Goal: Information Seeking & Learning: Learn about a topic

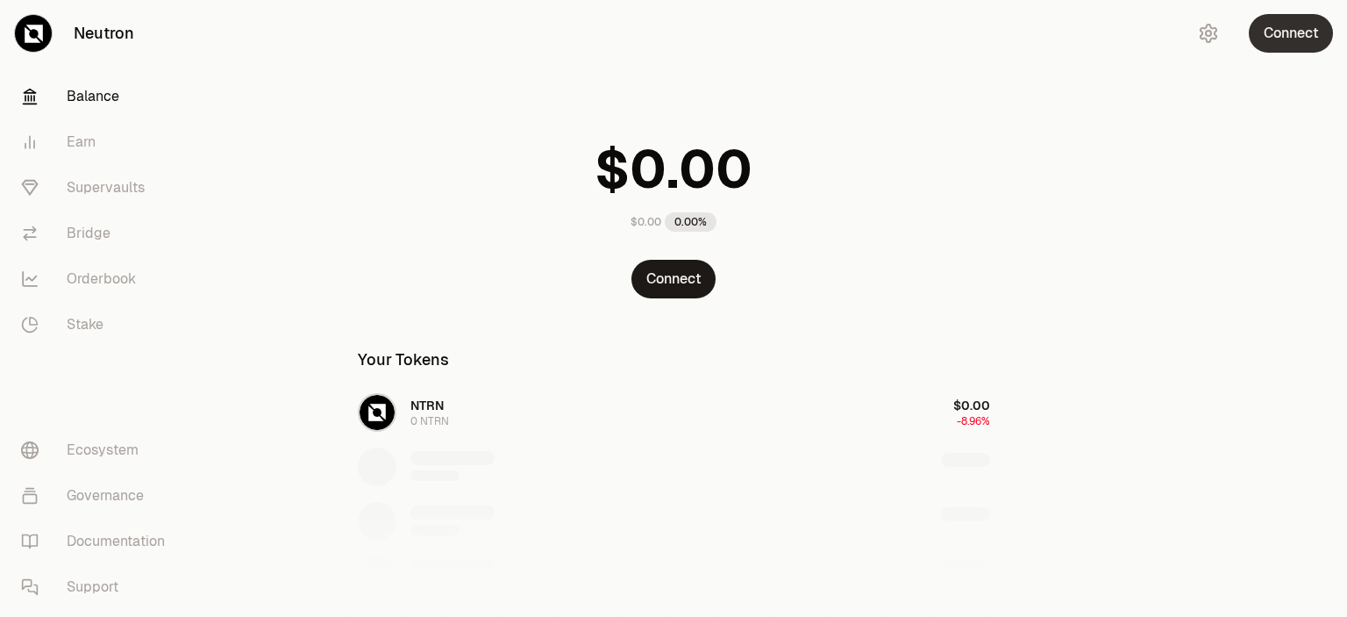
click at [1287, 30] on button "Connect" at bounding box center [1291, 33] width 84 height 39
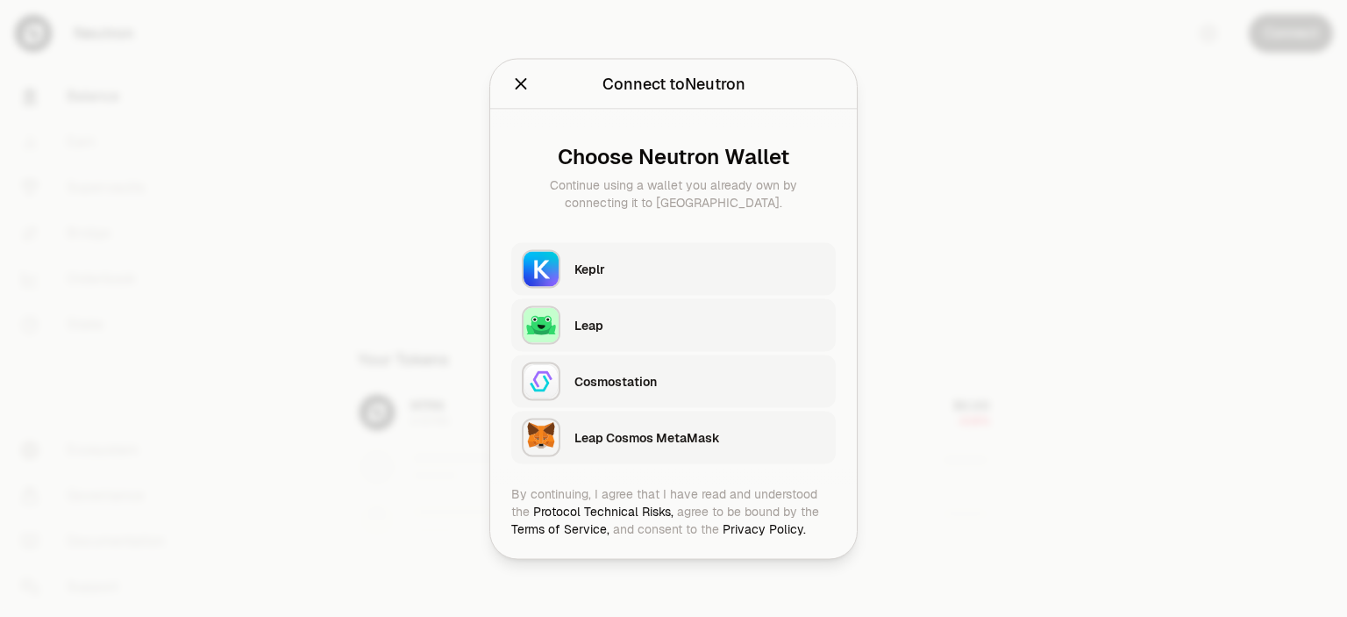
click at [709, 276] on div "Keplr" at bounding box center [699, 269] width 251 height 18
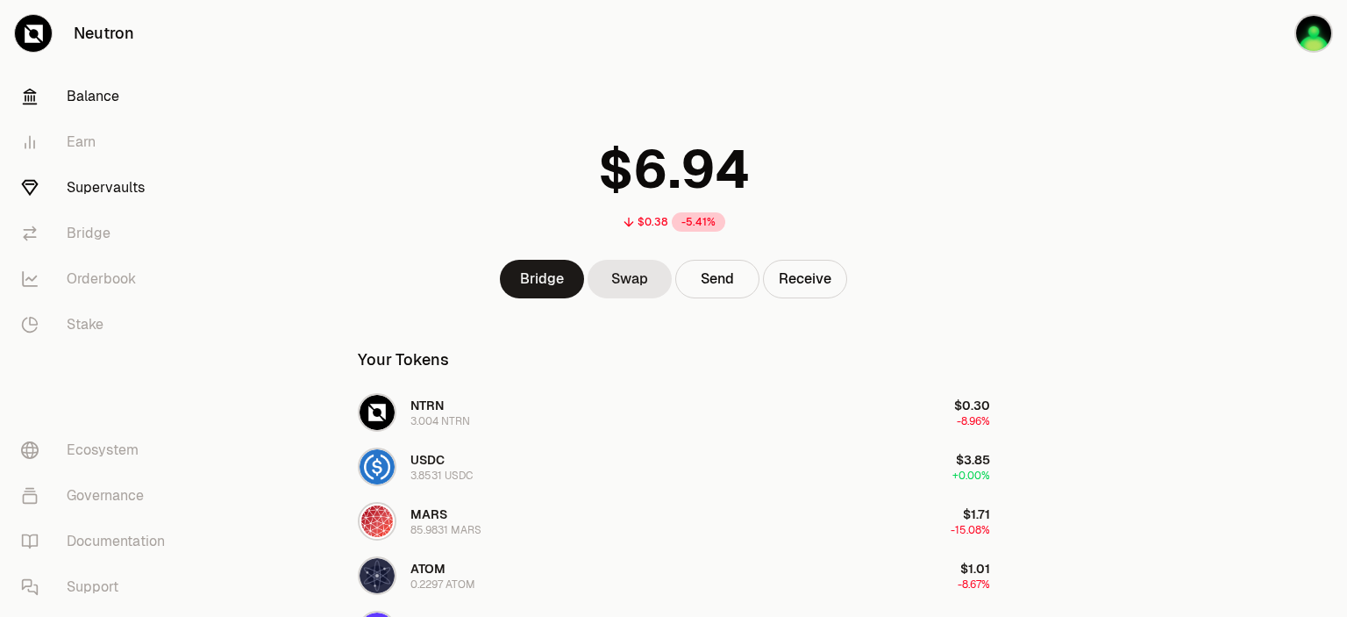
click at [97, 189] on link "Supervaults" at bounding box center [98, 188] width 182 height 46
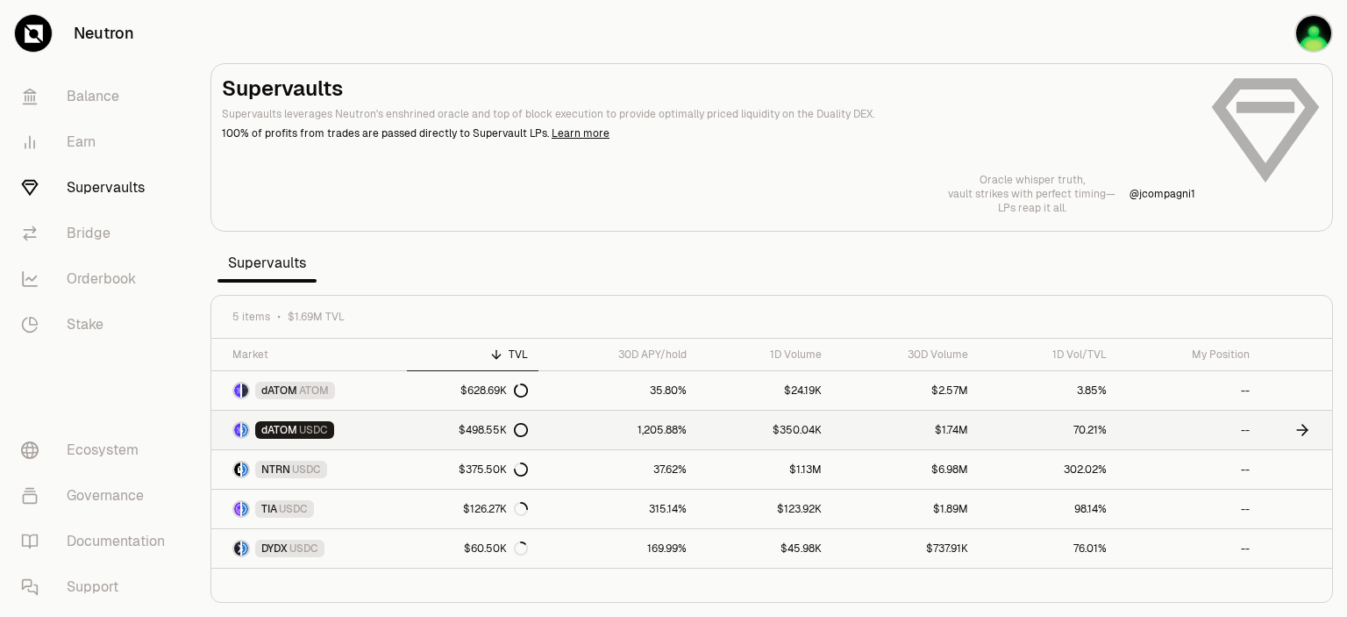
click at [304, 428] on span "USDC" at bounding box center [313, 430] width 29 height 14
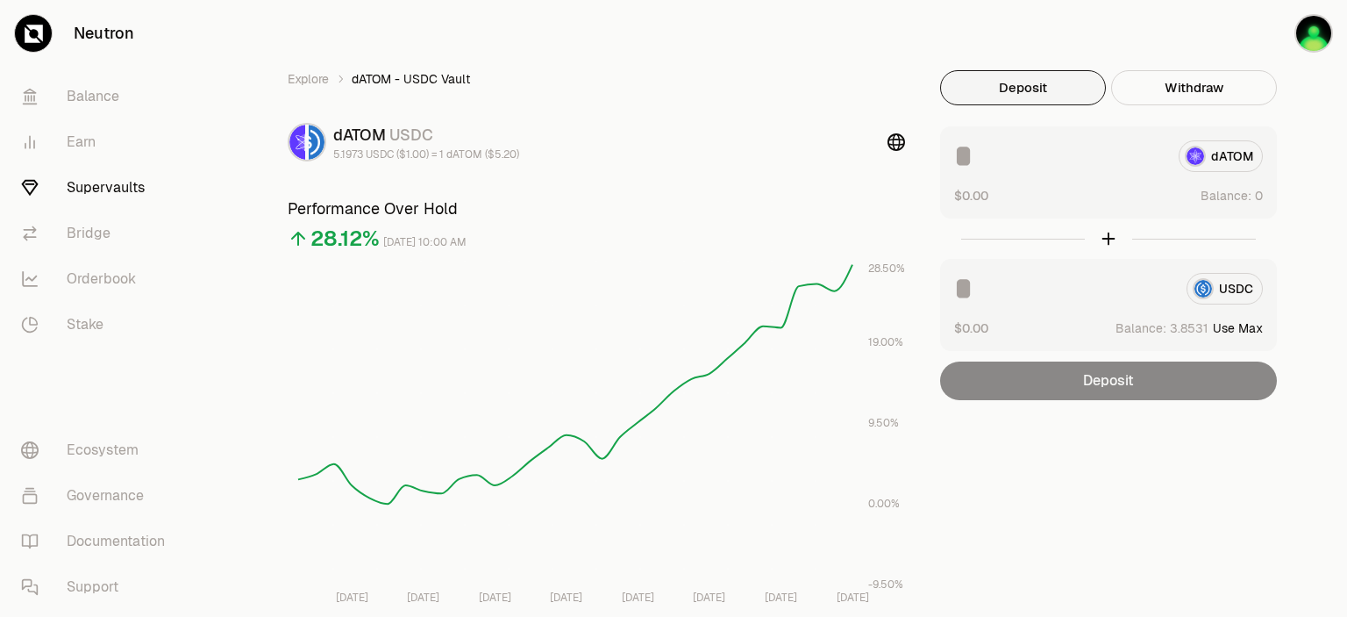
click at [94, 181] on link "Supervaults" at bounding box center [98, 188] width 182 height 46
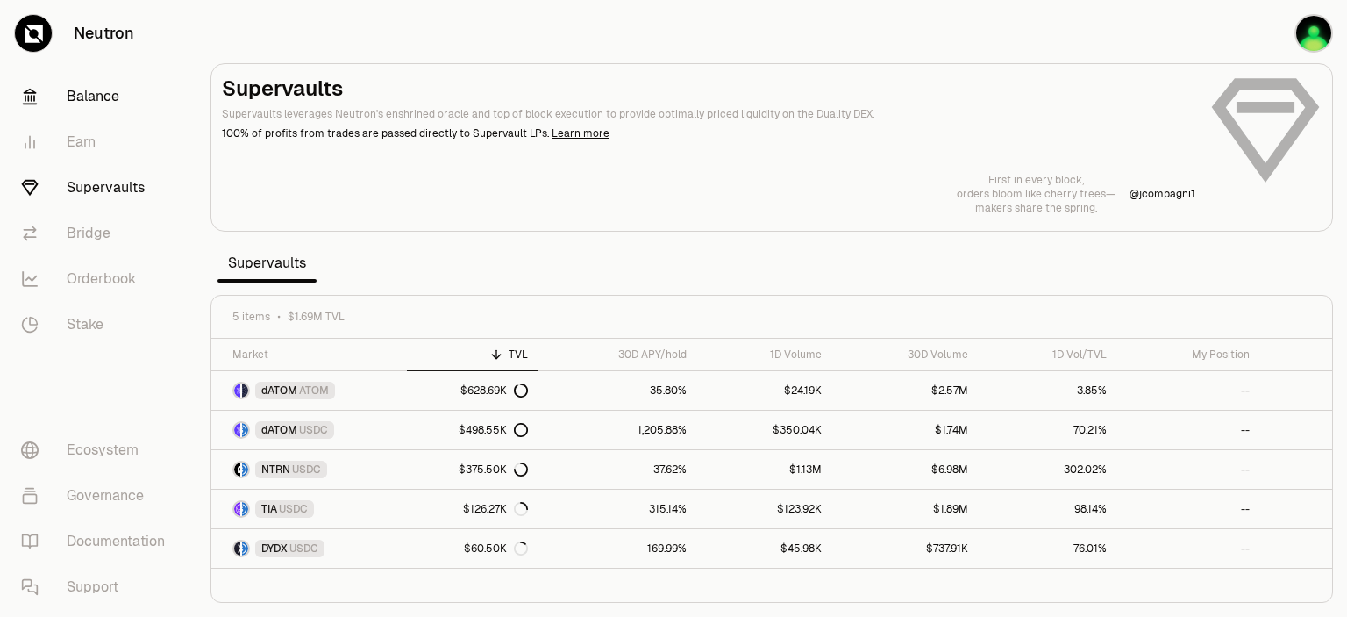
click at [96, 96] on link "Balance" at bounding box center [98, 97] width 182 height 46
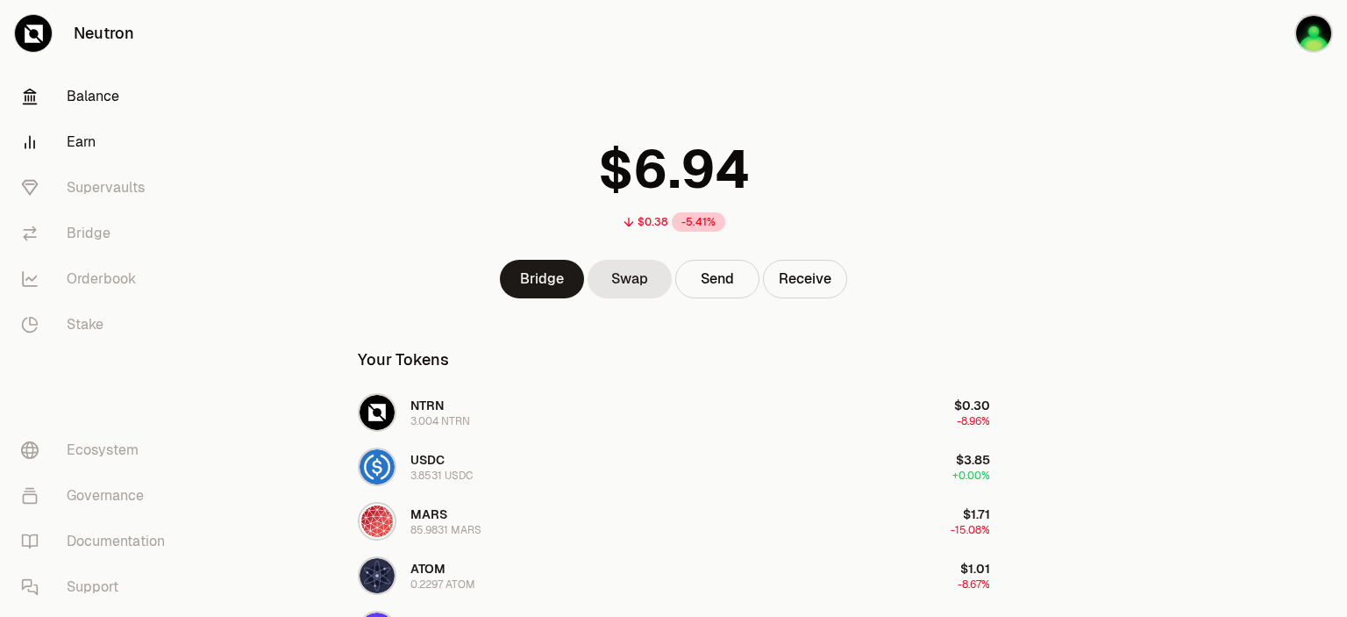
click at [88, 146] on link "Earn" at bounding box center [98, 142] width 182 height 46
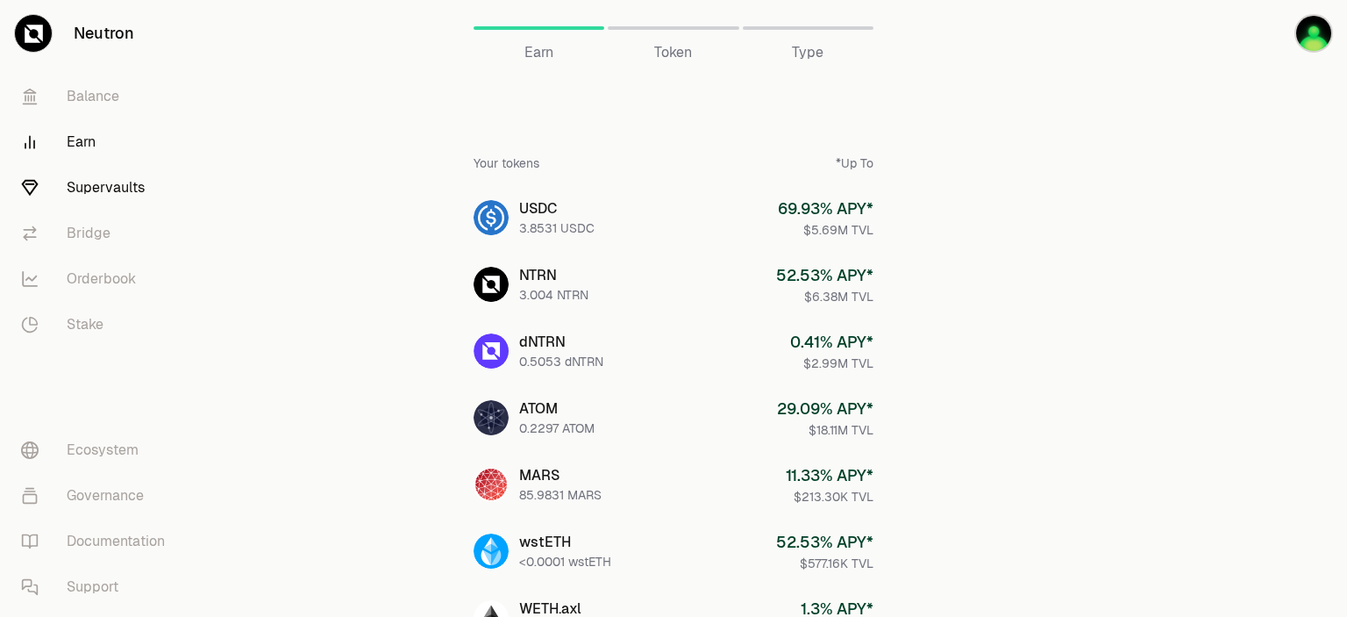
click at [103, 182] on link "Supervaults" at bounding box center [98, 188] width 182 height 46
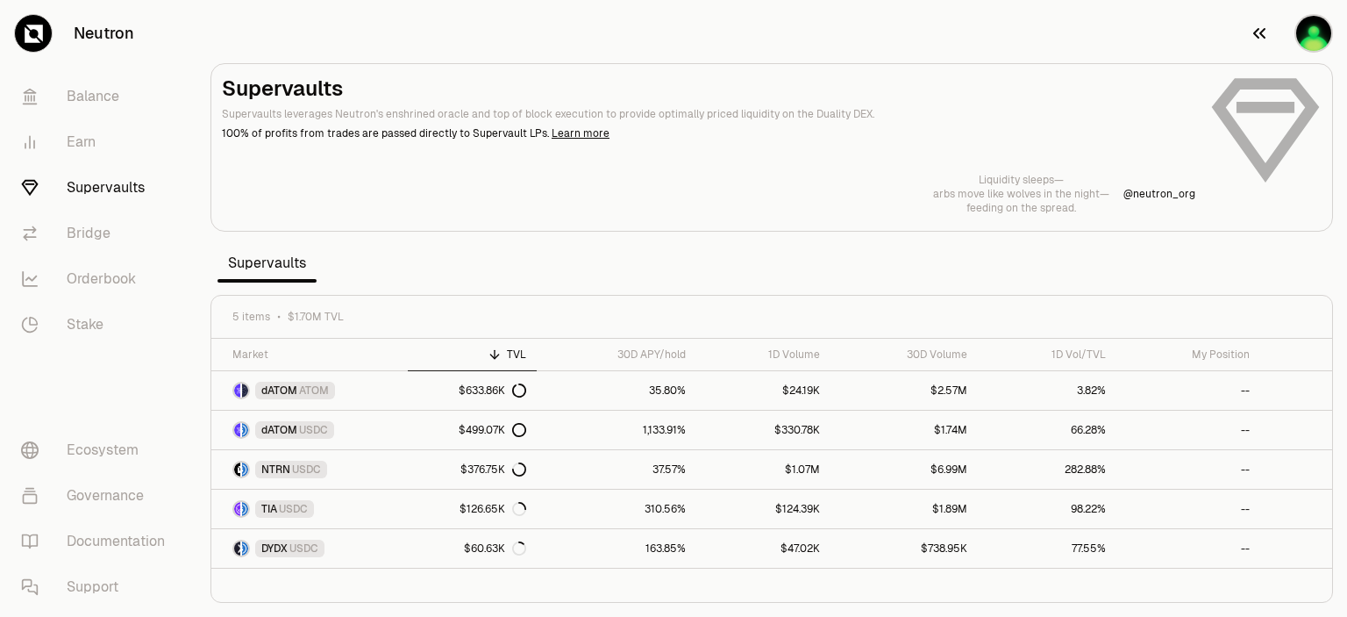
click at [1316, 34] on img "button" at bounding box center [1313, 33] width 39 height 39
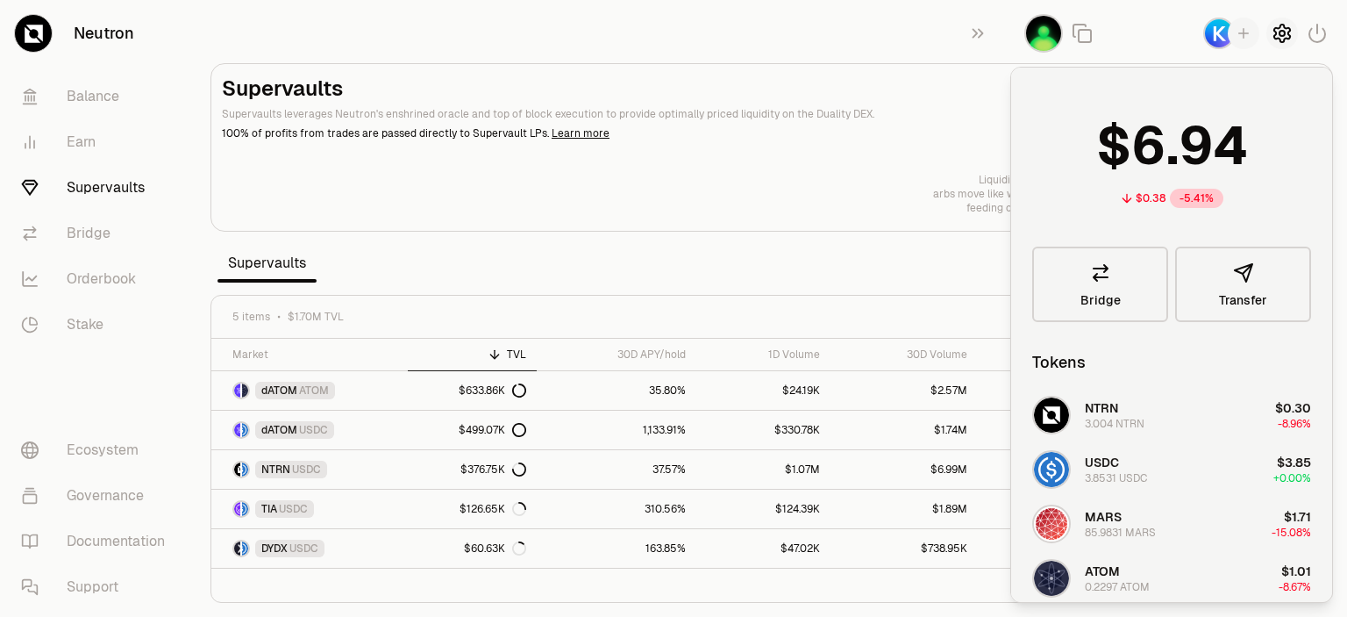
click at [1280, 36] on icon "button" at bounding box center [1282, 33] width 7 height 7
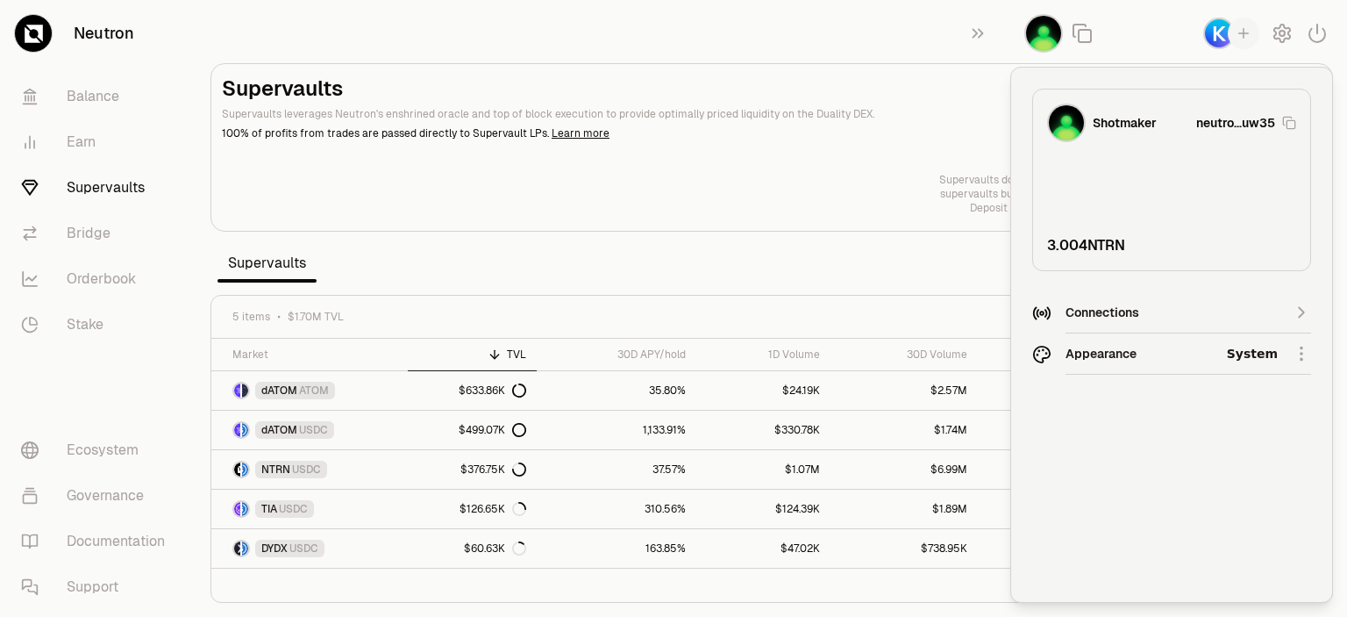
click at [1299, 358] on html "Neutron Balance Earn Supervaults Bridge Orderbook Stake Ecosystem Governance Do…" at bounding box center [673, 308] width 1347 height 617
click at [1171, 431] on div "Dark" at bounding box center [1227, 434] width 160 height 35
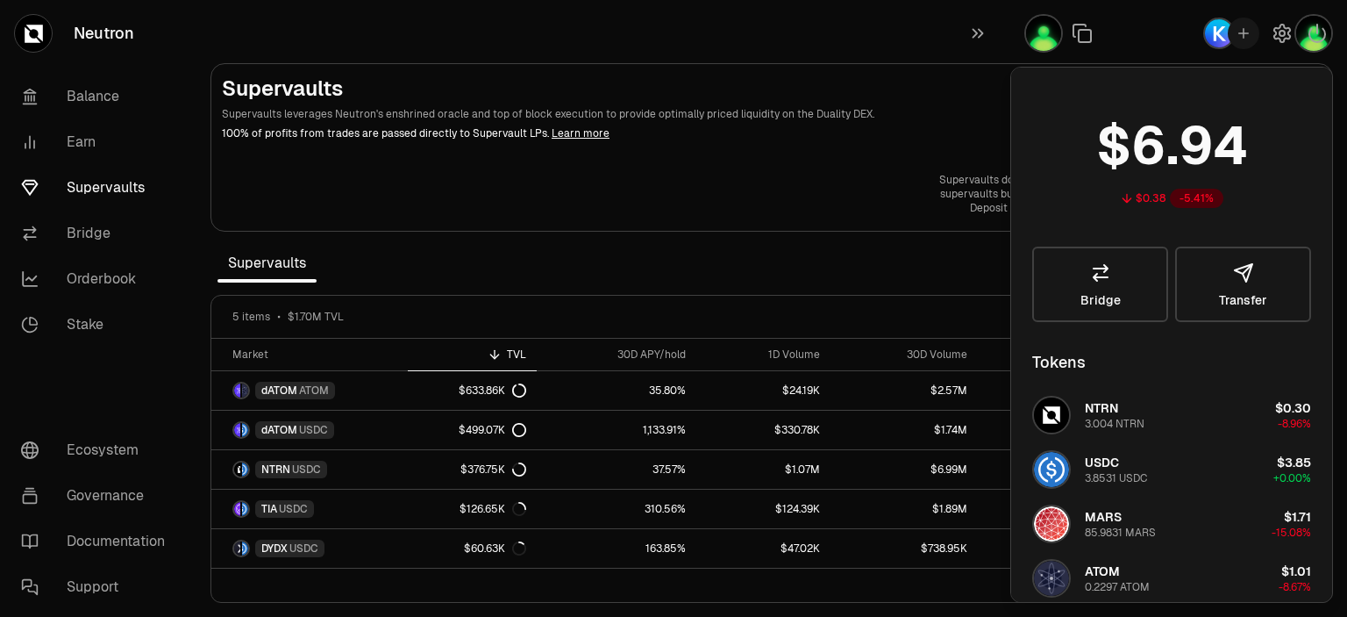
click at [888, 106] on p "Supervaults leverages Neutron's enshrined oracle and top of block execution to …" at bounding box center [708, 114] width 973 height 16
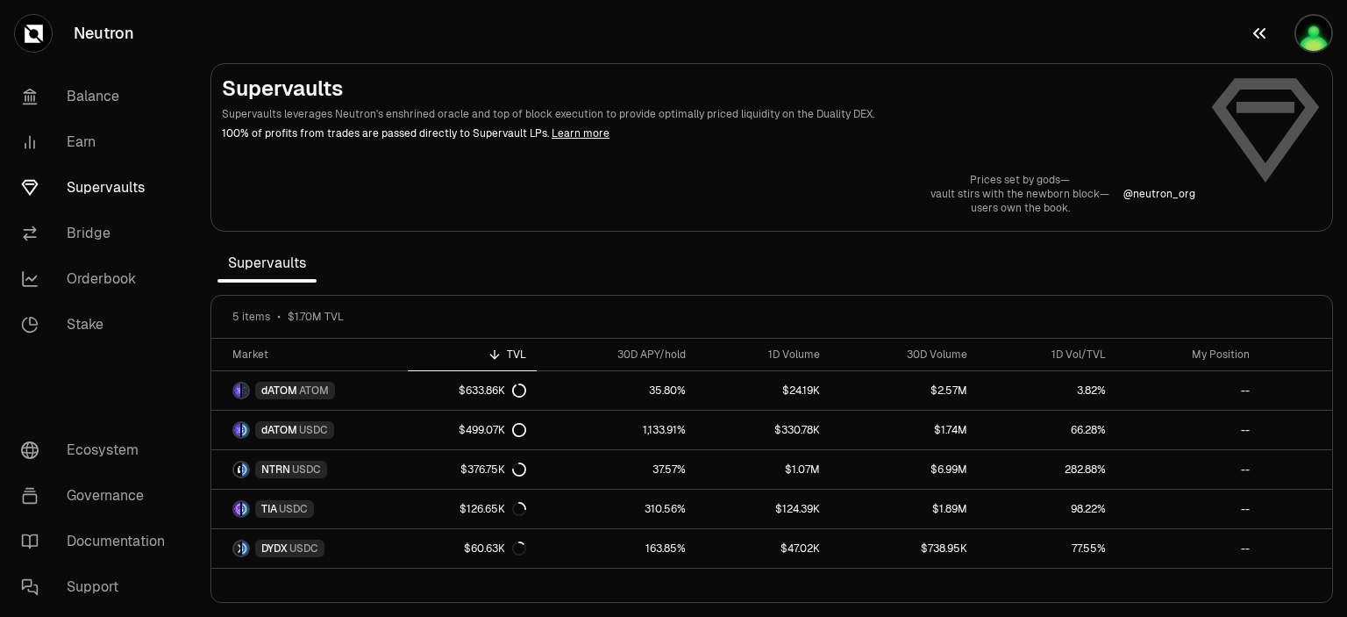
click at [1316, 39] on img "button" at bounding box center [1313, 33] width 39 height 39
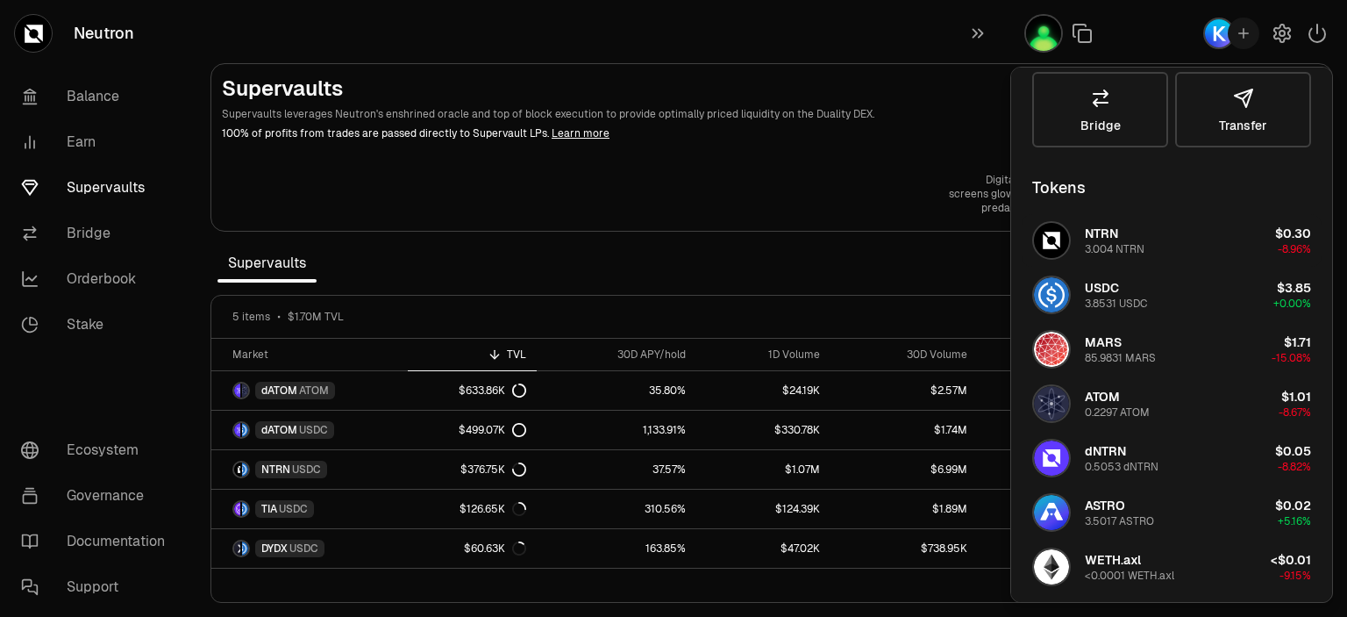
scroll to position [175, 0]
click at [1285, 38] on icon "button" at bounding box center [1282, 34] width 16 height 18
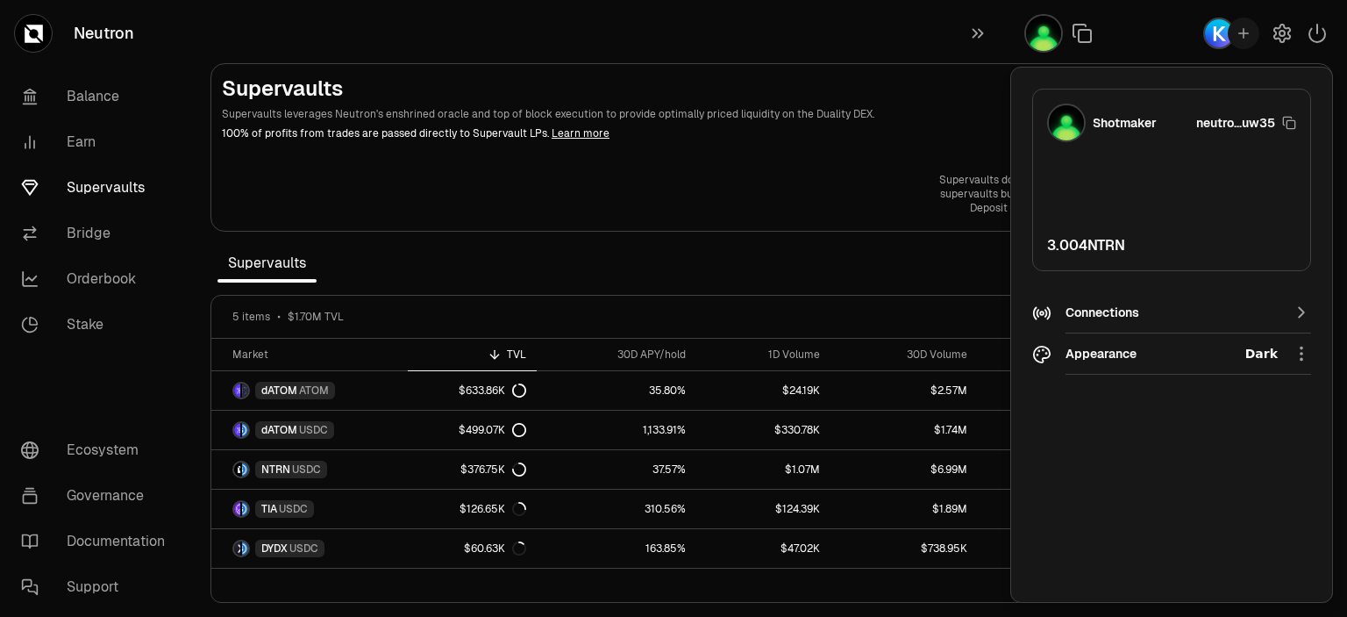
click at [821, 175] on div "Supervaults do good volume— supervaults built for big game. Deposit right now. …" at bounding box center [772, 194] width 1100 height 42
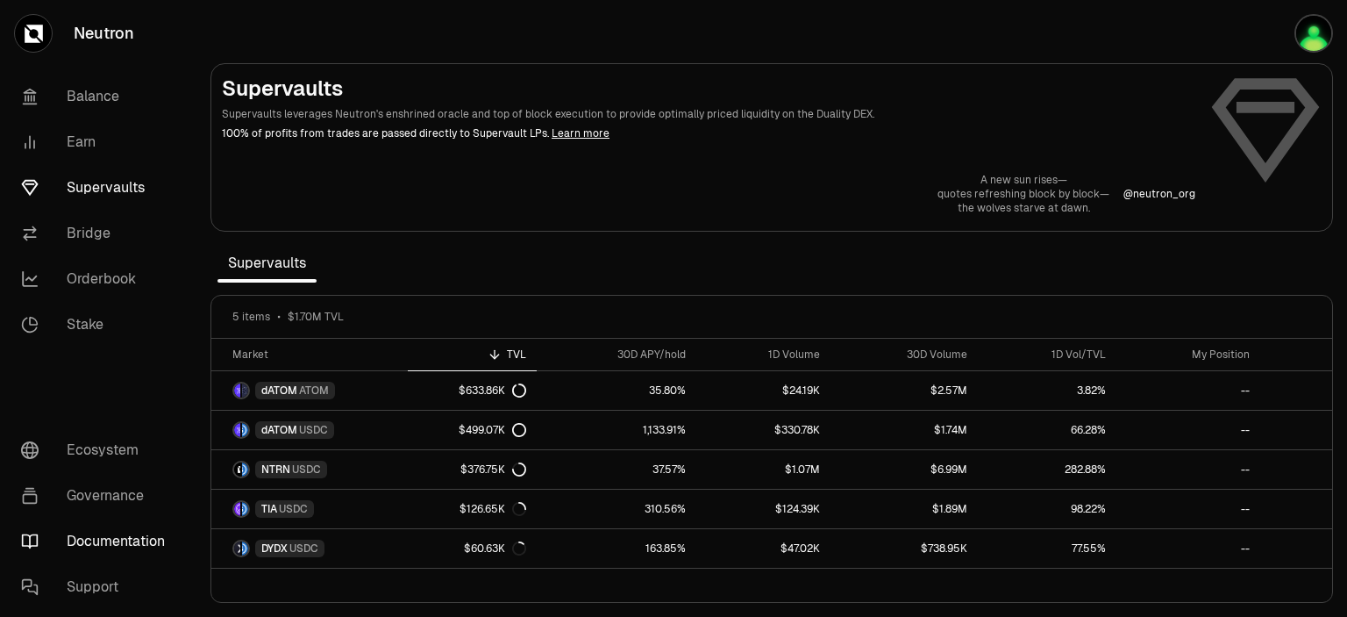
click at [112, 539] on link "Documentation" at bounding box center [98, 541] width 182 height 46
click at [83, 141] on link "Earn" at bounding box center [98, 142] width 182 height 46
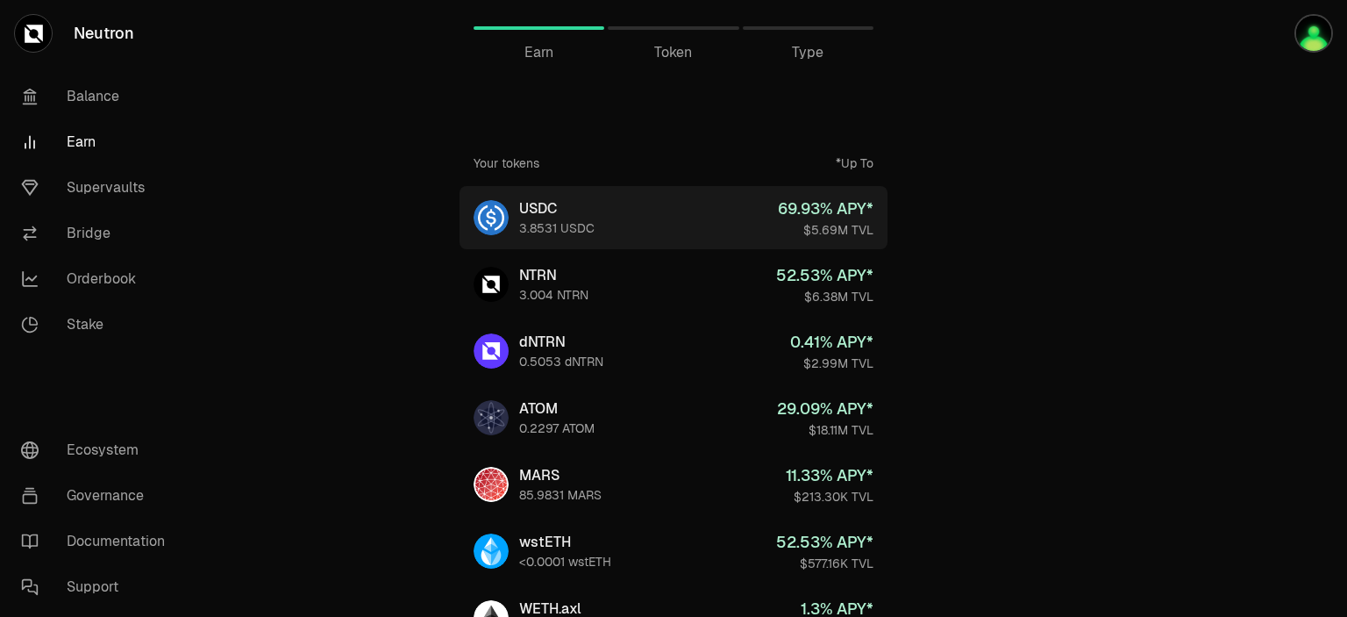
click at [850, 218] on div "69.93 % APY*" at bounding box center [826, 208] width 96 height 25
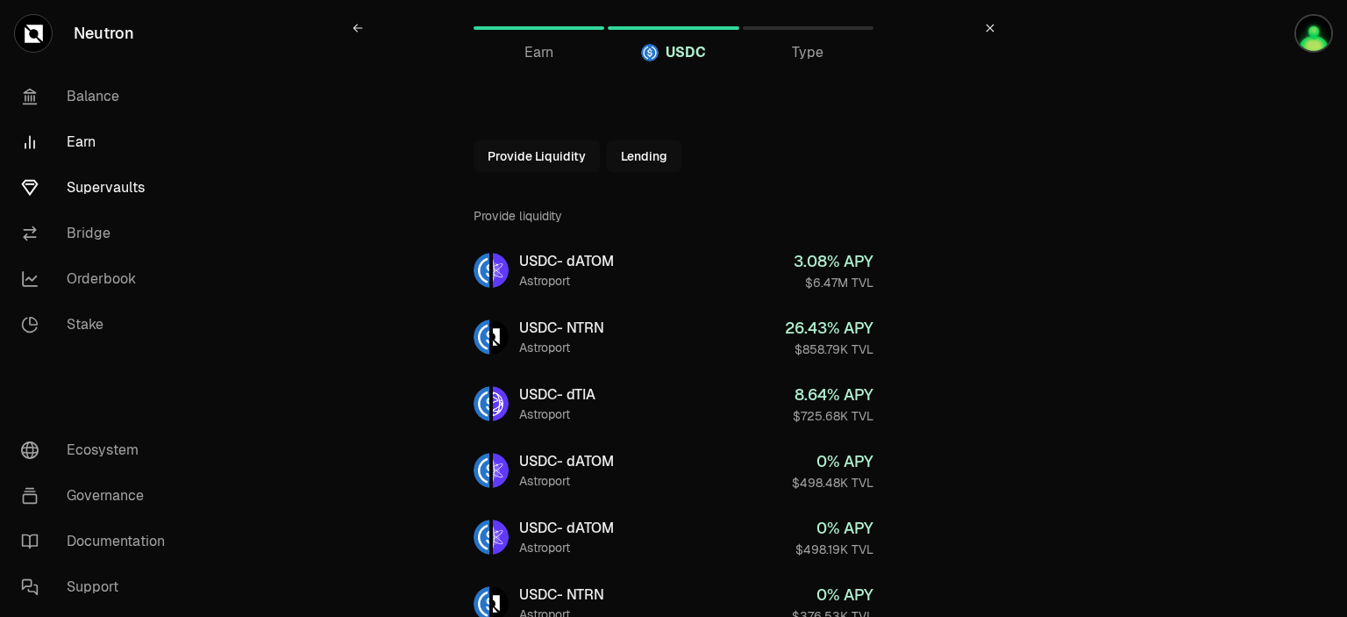
click at [105, 189] on link "Supervaults" at bounding box center [98, 188] width 182 height 46
